Goal: Task Accomplishment & Management: Manage account settings

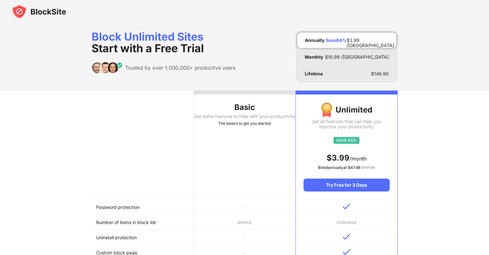
click at [210, 119] on div "Get some features to help with your productivity" at bounding box center [245, 116] width 102 height 5
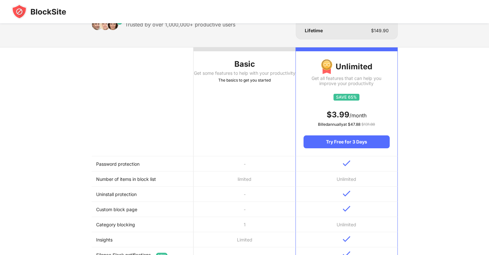
scroll to position [38, 0]
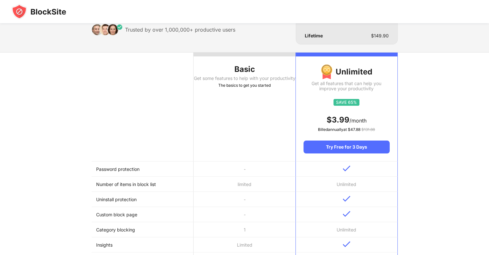
click at [27, 7] on img at bounding box center [39, 11] width 55 height 15
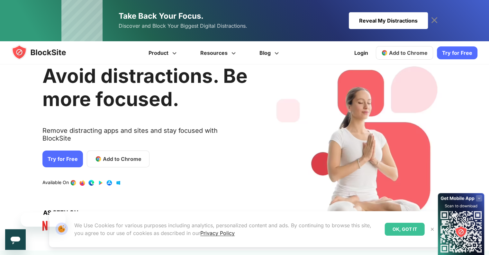
scroll to position [23, 0]
click at [366, 52] on link "Login" at bounding box center [362, 52] width 22 height 15
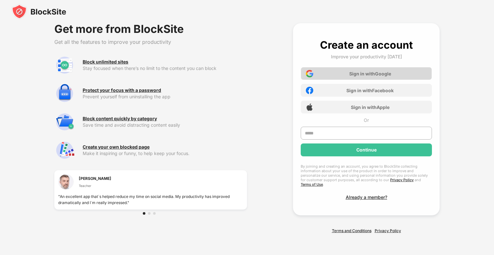
click at [327, 76] on div "Sign in with Google" at bounding box center [366, 73] width 131 height 13
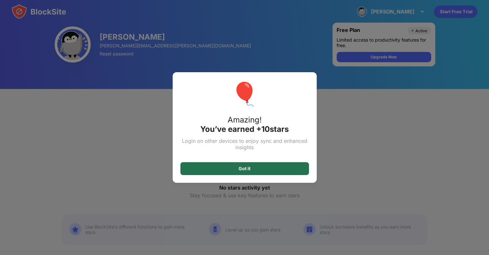
click at [235, 168] on div "Got it" at bounding box center [245, 168] width 129 height 13
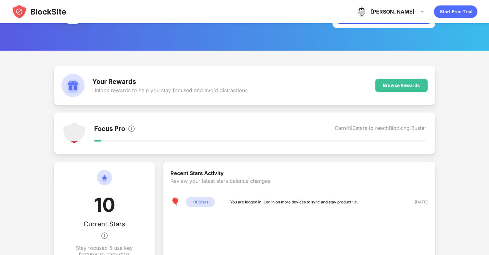
scroll to position [37, 0]
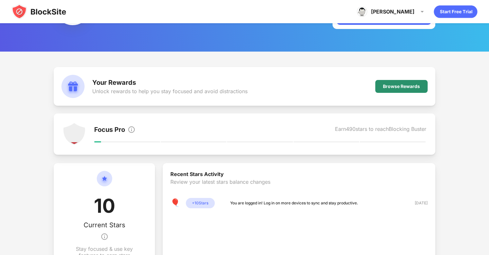
click at [394, 87] on div "Browse Rewards" at bounding box center [401, 86] width 37 height 5
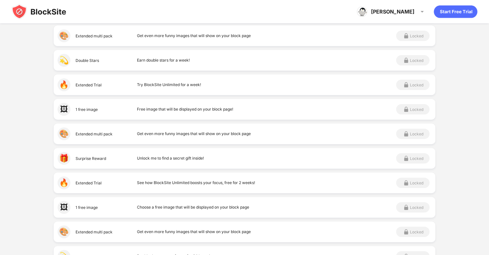
scroll to position [105, 0]
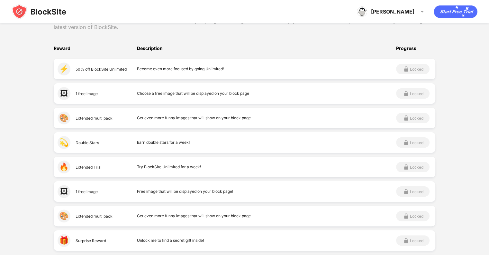
click at [192, 33] on div "Get rewarded for being productive and staying focused! Claim rewards you’ve ear…" at bounding box center [244, 204] width 489 height 440
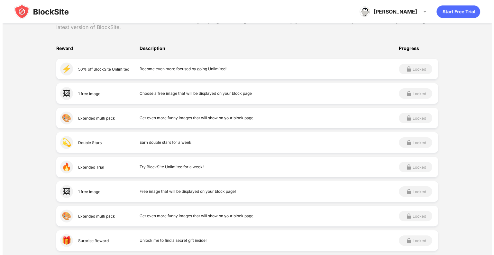
scroll to position [0, 0]
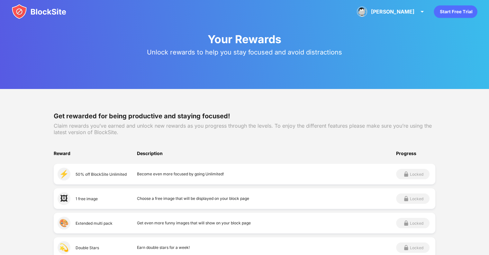
click at [18, 13] on img at bounding box center [39, 11] width 55 height 15
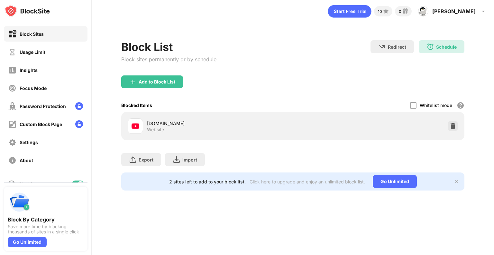
click at [295, 123] on div "[DOMAIN_NAME] Website" at bounding box center [293, 126] width 336 height 21
click at [146, 119] on div "[DOMAIN_NAME] Website" at bounding box center [210, 125] width 165 height 15
click at [138, 132] on div at bounding box center [135, 125] width 15 height 15
click at [134, 127] on img at bounding box center [136, 126] width 8 height 8
click at [458, 181] on img at bounding box center [456, 181] width 5 height 5
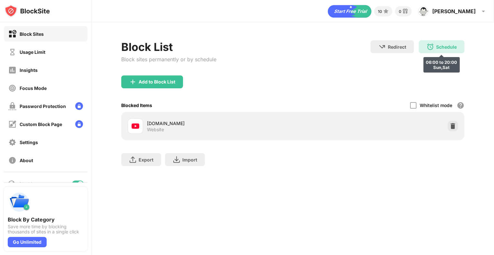
click at [431, 43] on img at bounding box center [431, 47] width 8 height 8
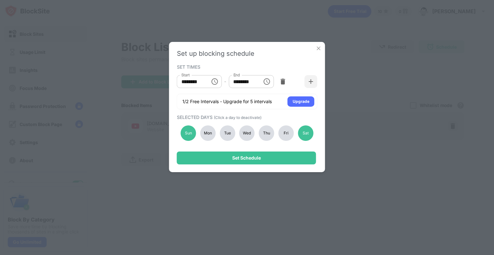
click at [202, 129] on div "Mon" at bounding box center [207, 132] width 15 height 15
click at [227, 130] on div "Tue" at bounding box center [227, 132] width 15 height 15
drag, startPoint x: 241, startPoint y: 129, endPoint x: 246, endPoint y: 129, distance: 5.1
click at [245, 129] on div "Wed" at bounding box center [246, 132] width 15 height 15
drag, startPoint x: 269, startPoint y: 130, endPoint x: 264, endPoint y: 133, distance: 5.9
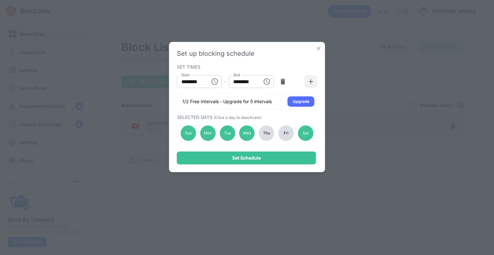
click at [264, 133] on div "Thu" at bounding box center [266, 132] width 15 height 15
click at [282, 131] on div "Fri" at bounding box center [286, 132] width 15 height 15
click at [300, 132] on div "Sat" at bounding box center [305, 132] width 15 height 15
click at [187, 134] on div "Sun" at bounding box center [188, 132] width 15 height 15
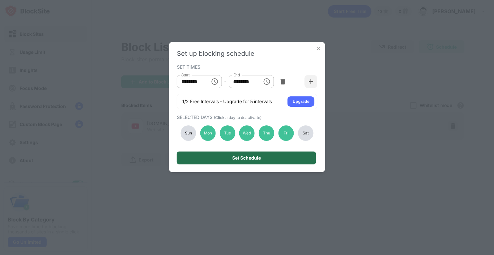
click at [198, 157] on div "Set Schedule" at bounding box center [246, 157] width 139 height 13
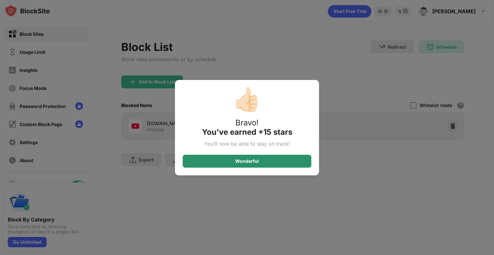
click at [208, 163] on div "Wonderful" at bounding box center [247, 160] width 129 height 13
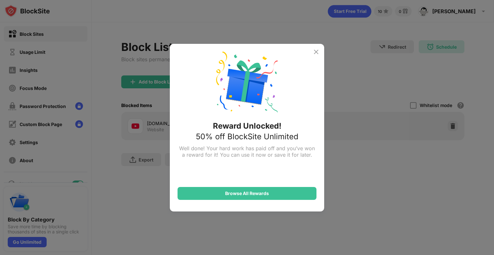
click at [318, 48] on img at bounding box center [316, 52] width 8 height 8
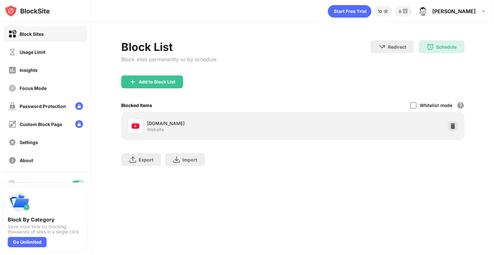
click at [54, 47] on div "Usage Limit" at bounding box center [46, 51] width 84 height 15
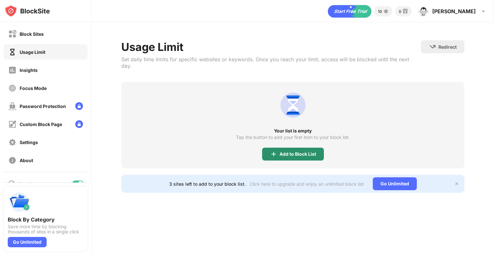
click at [280, 151] on div "Add to Block List" at bounding box center [298, 153] width 37 height 5
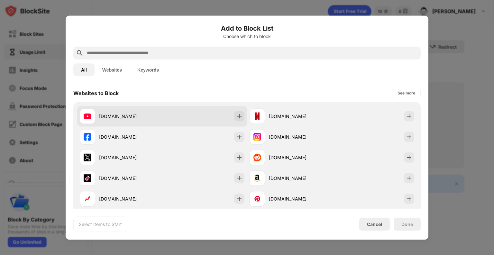
click at [169, 120] on div "[DOMAIN_NAME]" at bounding box center [162, 116] width 170 height 21
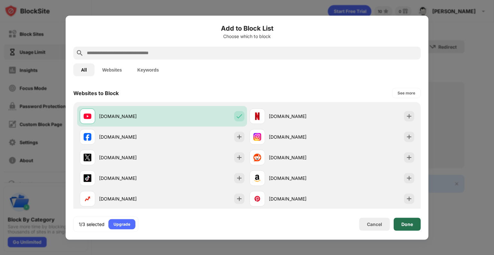
click at [400, 224] on div "Done" at bounding box center [407, 223] width 27 height 13
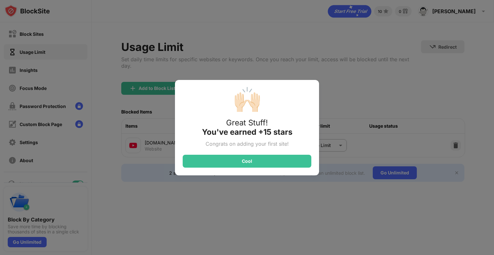
click at [315, 139] on div "🙌🏻 Great Stuff! You've earned +15 stars Congrats on adding your first site! Cool" at bounding box center [247, 127] width 144 height 95
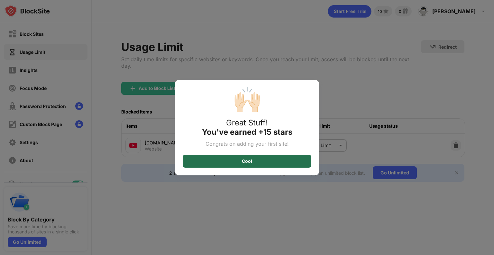
click at [267, 161] on div "Cool" at bounding box center [247, 160] width 129 height 13
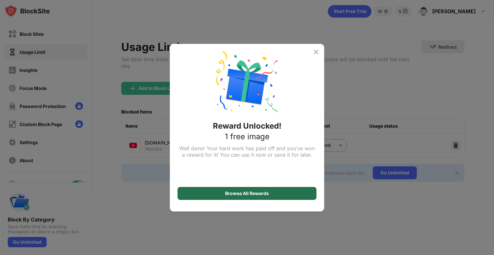
click at [260, 196] on div "Browse All Rewards" at bounding box center [247, 193] width 139 height 13
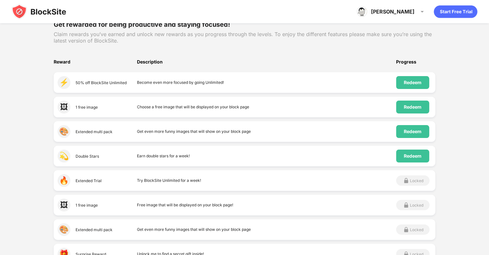
scroll to position [91, 0]
click at [419, 131] on div "Redeem" at bounding box center [413, 131] width 18 height 5
